Goal: Find contact information: Find contact information

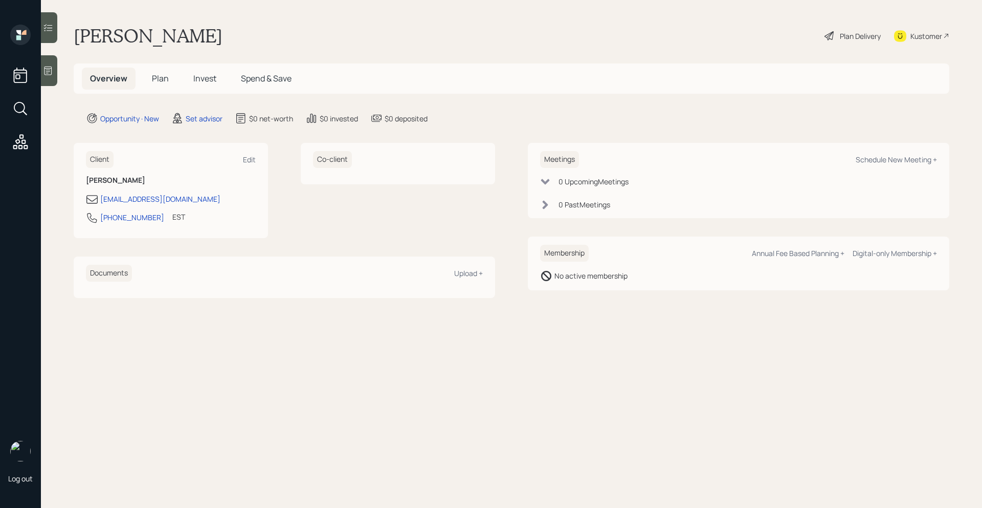
click at [47, 70] on icon at bounding box center [48, 70] width 10 height 10
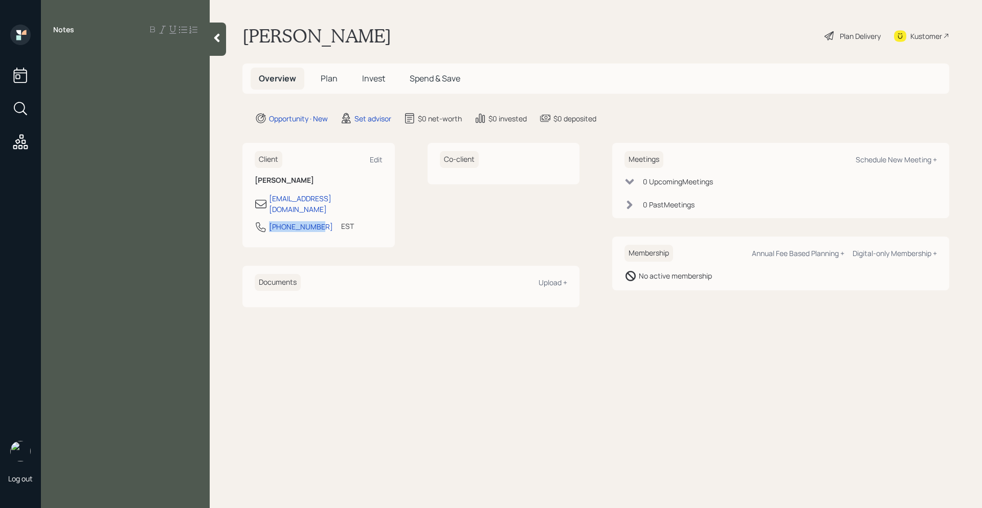
drag, startPoint x: 318, startPoint y: 216, endPoint x: 262, endPoint y: 215, distance: 55.8
click at [262, 221] on div "[PHONE_NUMBER] EST Currently 10:18 AM" at bounding box center [319, 230] width 128 height 18
copy div "[PHONE_NUMBER]"
